Goal: Task Accomplishment & Management: Use online tool/utility

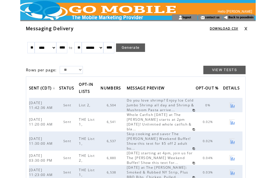
scroll to position [54, 0]
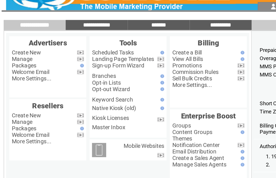
scroll to position [21, 17]
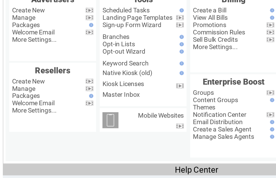
click at [24, 34] on link "Manage" at bounding box center [31, 32] width 14 height 5
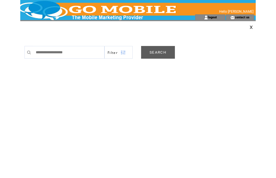
click at [156, 54] on link "SEARCH" at bounding box center [158, 52] width 34 height 13
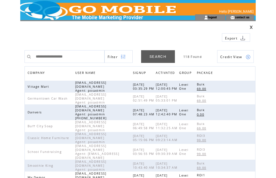
click at [40, 72] on span "COMPANY" at bounding box center [37, 73] width 19 height 8
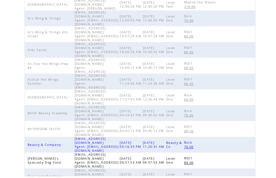
scroll to position [178, 0]
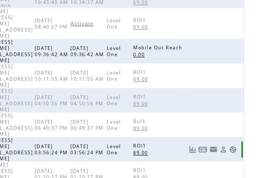
click at [246, 157] on link at bounding box center [248, 159] width 5 height 5
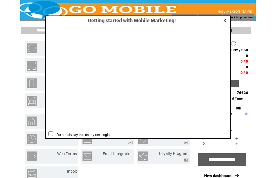
scroll to position [0, 0]
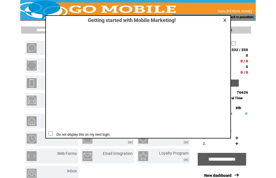
click at [223, 21] on link at bounding box center [225, 20] width 5 height 4
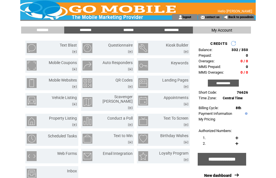
click at [85, 30] on input "********" at bounding box center [86, 30] width 42 height 5
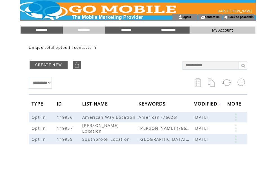
click at [237, 138] on link at bounding box center [236, 138] width 17 height 7
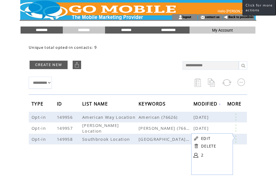
click at [198, 153] on link at bounding box center [196, 155] width 5 height 5
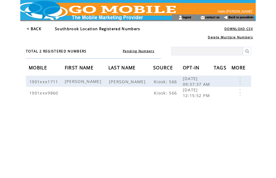
click at [41, 34] on td "Delete Multiple Numbers" at bounding box center [141, 35] width 230 height 7
click at [40, 28] on link "< BACK" at bounding box center [34, 28] width 15 height 5
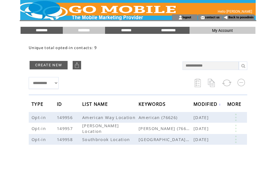
click at [46, 31] on input "********" at bounding box center [42, 30] width 42 height 5
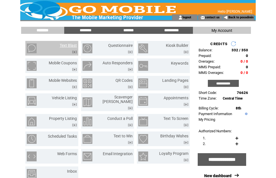
click at [71, 47] on link "Text Blast" at bounding box center [68, 45] width 17 height 5
click at [67, 47] on link "Text Blast" at bounding box center [68, 45] width 17 height 5
click at [63, 47] on link "Text Blast" at bounding box center [68, 45] width 17 height 5
click at [89, 30] on input "********" at bounding box center [86, 30] width 42 height 5
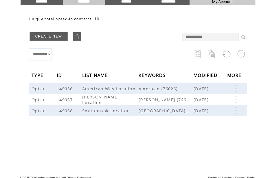
scroll to position [34, 0]
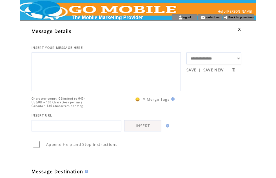
click at [80, 76] on textarea at bounding box center [106, 71] width 143 height 34
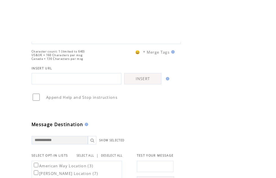
scroll to position [90, 0]
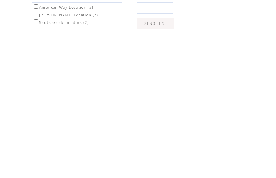
type textarea "**"
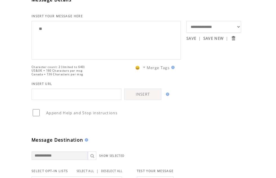
scroll to position [32, 0]
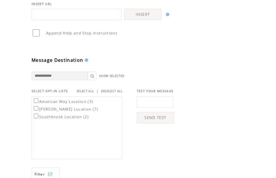
scroll to position [113, 0]
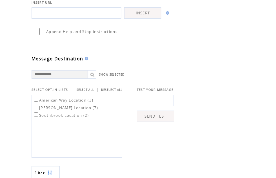
click at [92, 92] on link "SELECT ALL" at bounding box center [85, 90] width 17 height 4
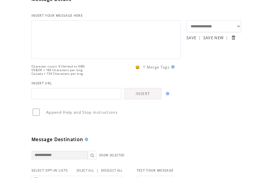
scroll to position [31, 0]
